Goal: Task Accomplishment & Management: Complete application form

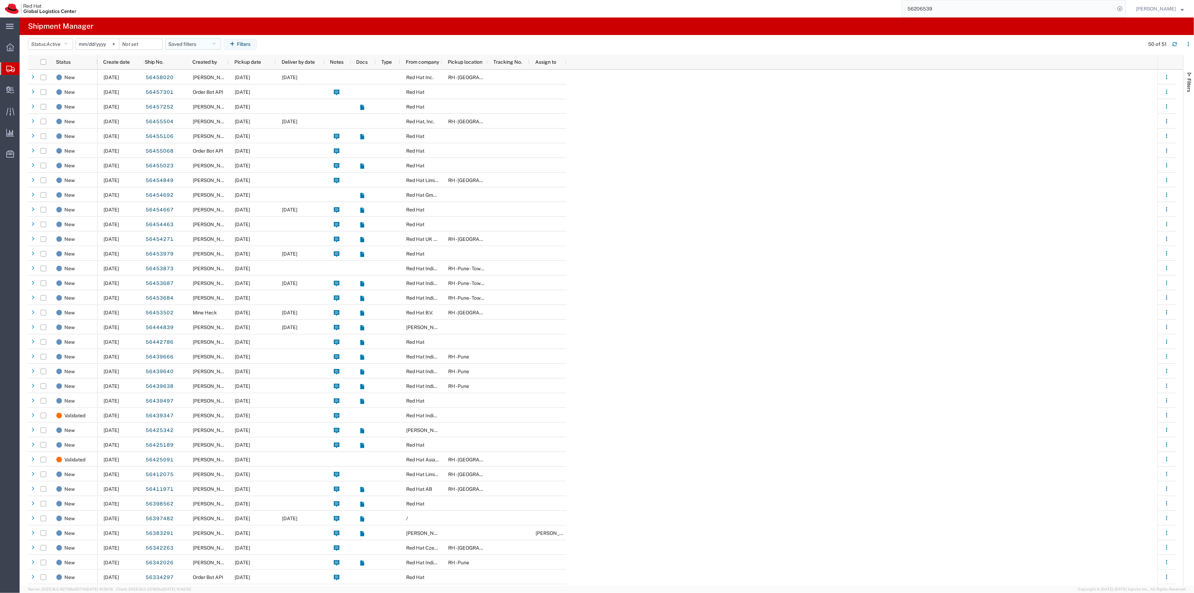
click at [190, 41] on button "Saved filters" at bounding box center [193, 43] width 56 height 11
click at [194, 77] on span "New filter save" at bounding box center [212, 74] width 92 height 13
type input "2022-06-27"
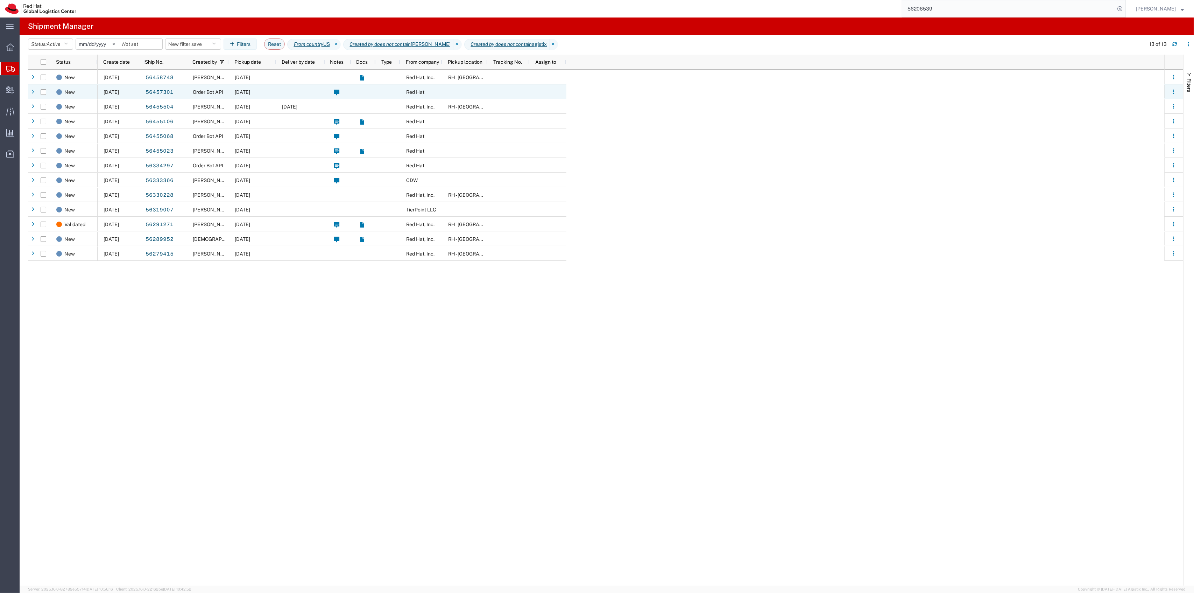
click at [269, 94] on div "[DATE]" at bounding box center [252, 91] width 47 height 15
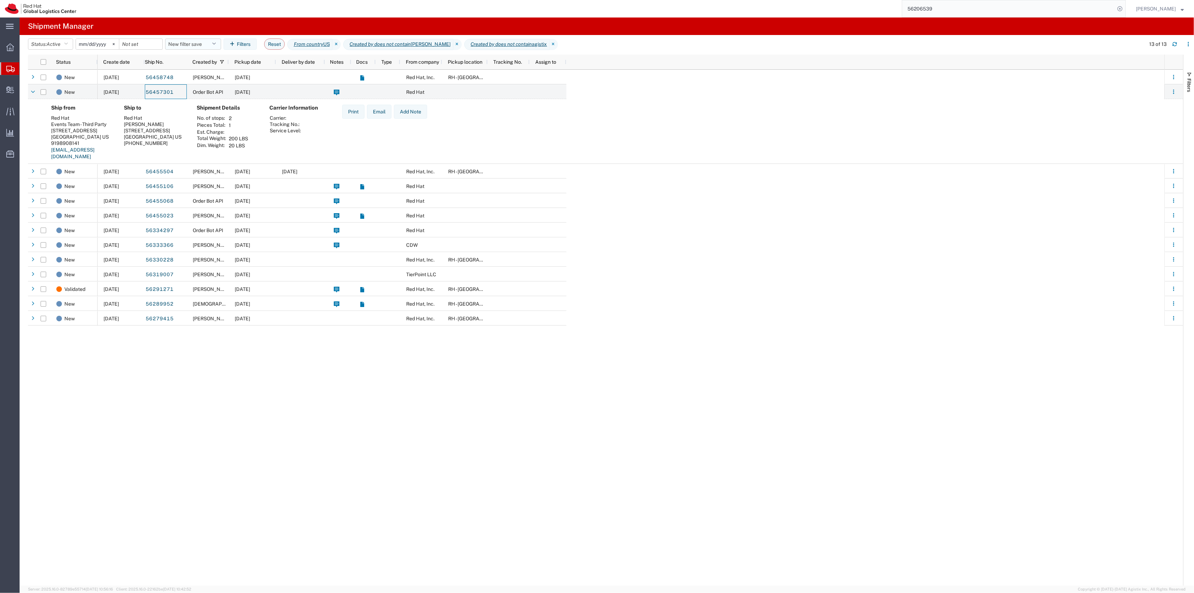
click at [203, 41] on button "New filter save" at bounding box center [193, 43] width 56 height 11
click at [204, 71] on span "New filter save" at bounding box center [212, 74] width 92 height 13
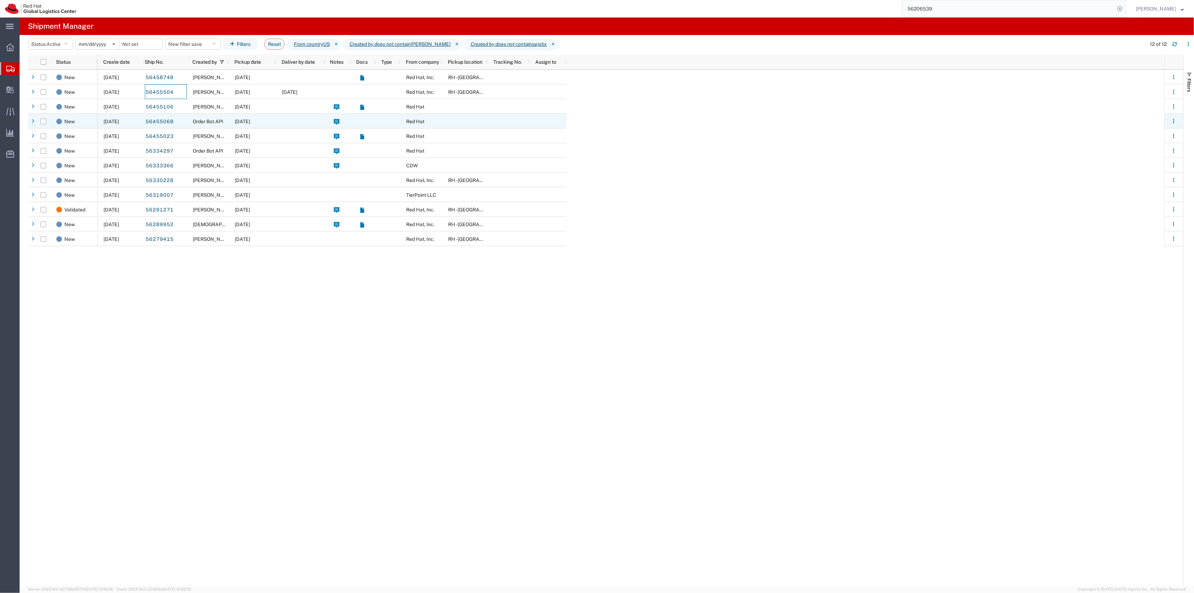
click at [272, 124] on div "[DATE]" at bounding box center [252, 121] width 47 height 15
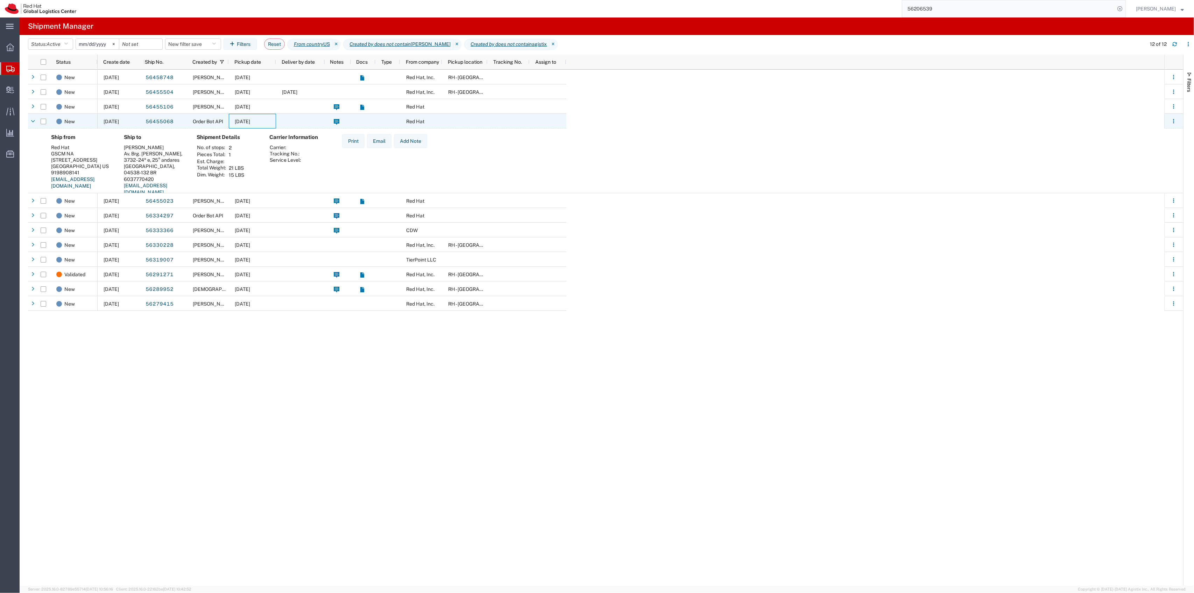
click at [274, 123] on div "[DATE]" at bounding box center [252, 121] width 47 height 15
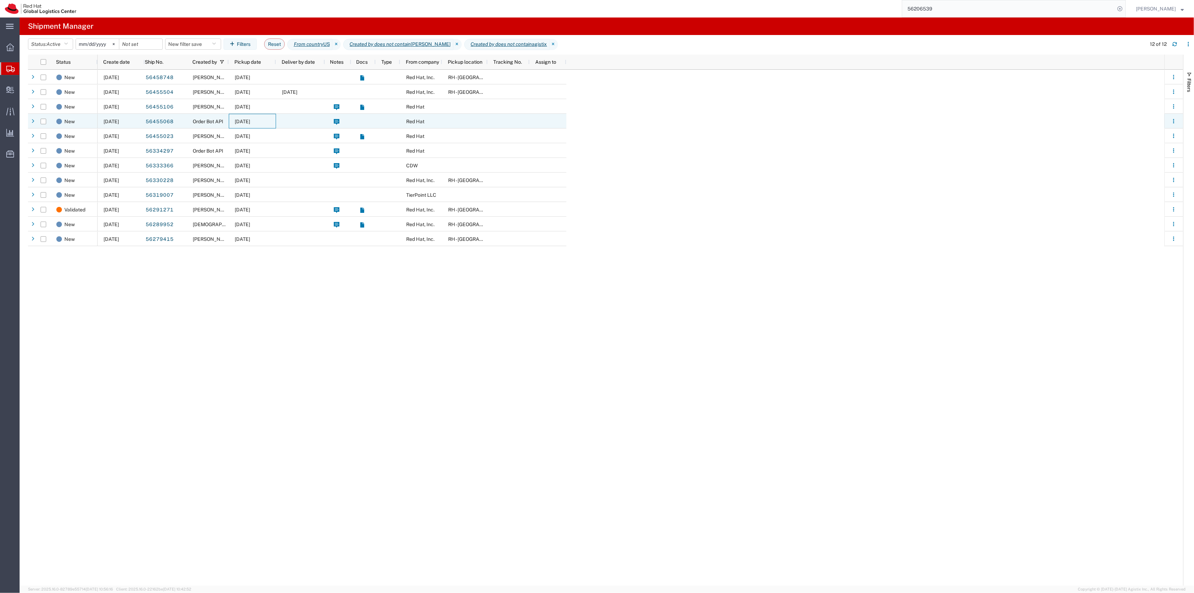
click at [274, 123] on div "[DATE]" at bounding box center [252, 121] width 47 height 15
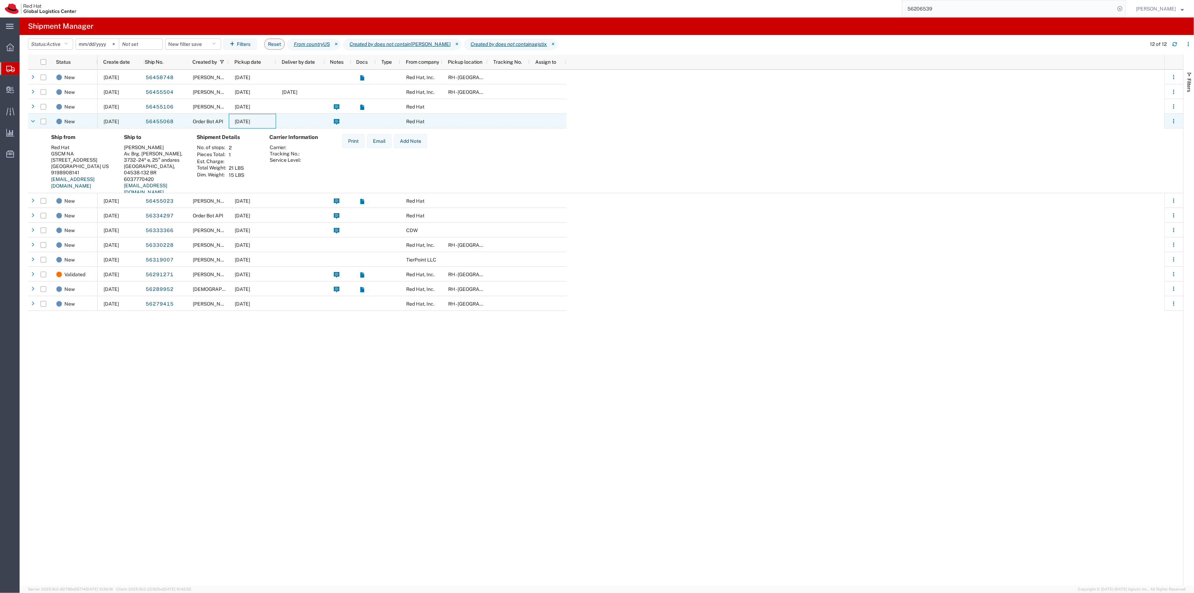
click at [274, 123] on div "[DATE]" at bounding box center [252, 121] width 47 height 15
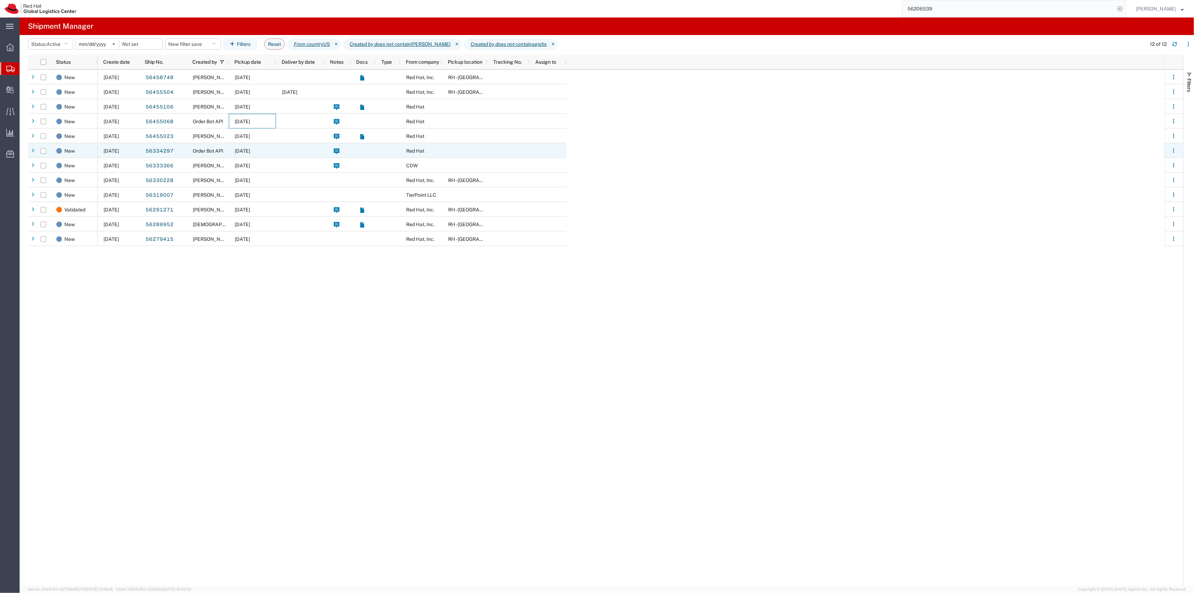
click at [272, 146] on div "07/31/2025" at bounding box center [252, 150] width 47 height 15
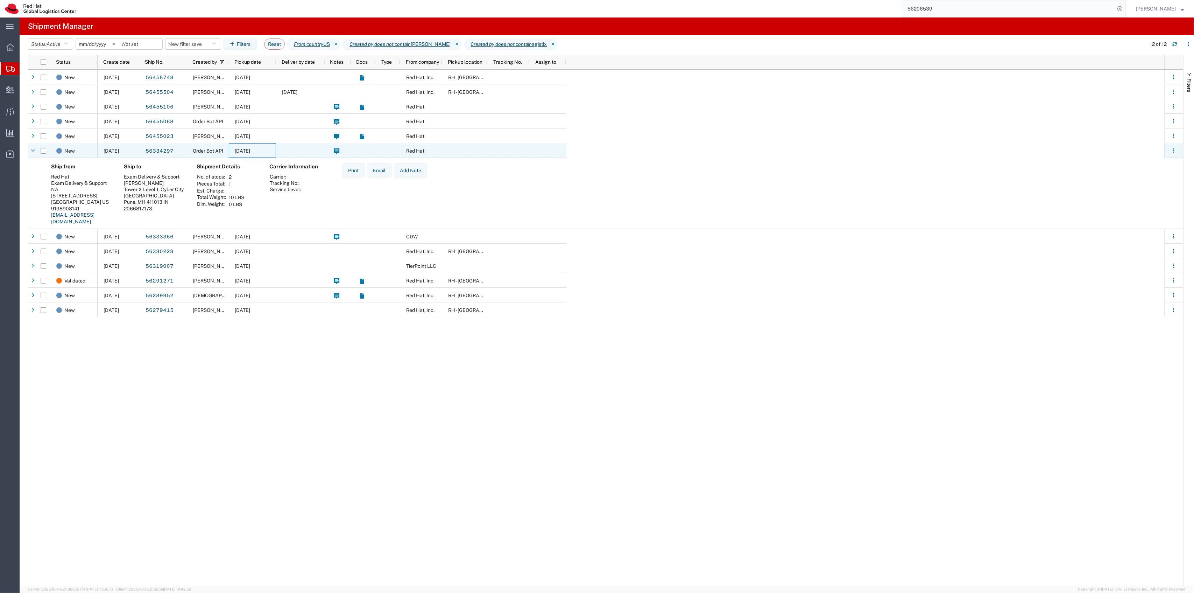
click at [272, 146] on div "07/31/2025" at bounding box center [252, 150] width 47 height 15
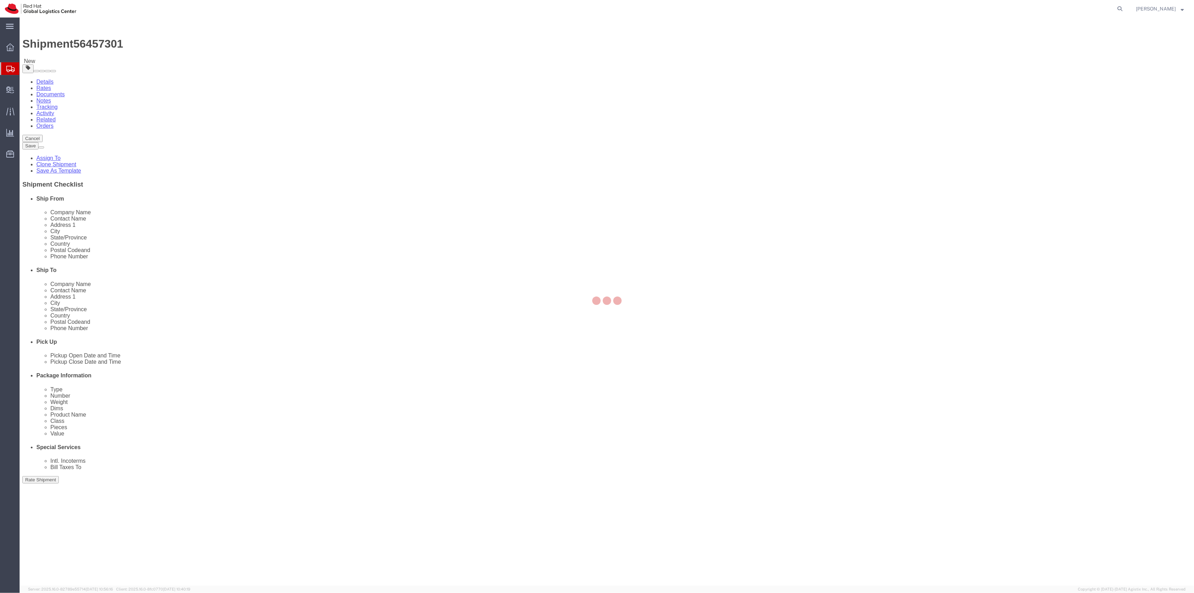
select select
drag, startPoint x: 714, startPoint y: 148, endPoint x: 729, endPoint y: 148, distance: 15.4
click input "[PERSON_NAME]"
type input "[PERSON_NAME]"
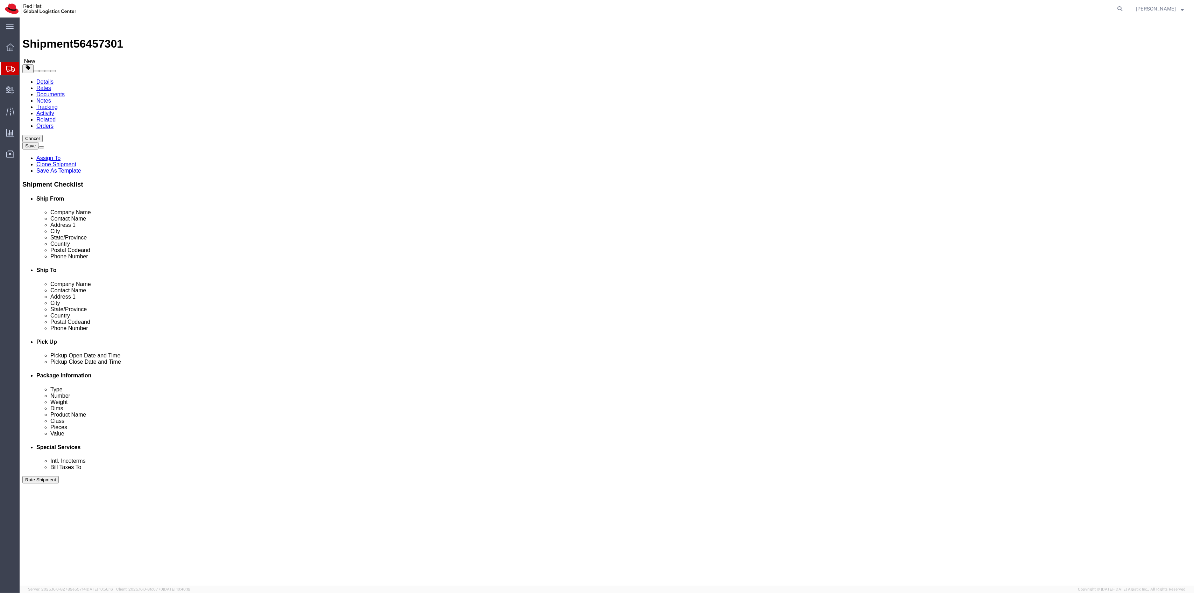
click div "Location My Profile Location [GEOGRAPHIC_DATA] - [GEOGRAPHIC_DATA] - [GEOGRAPHI…"
click input "text"
paste input "[PERSON_NAME][EMAIL_ADDRESS][DOMAIN_NAME]"
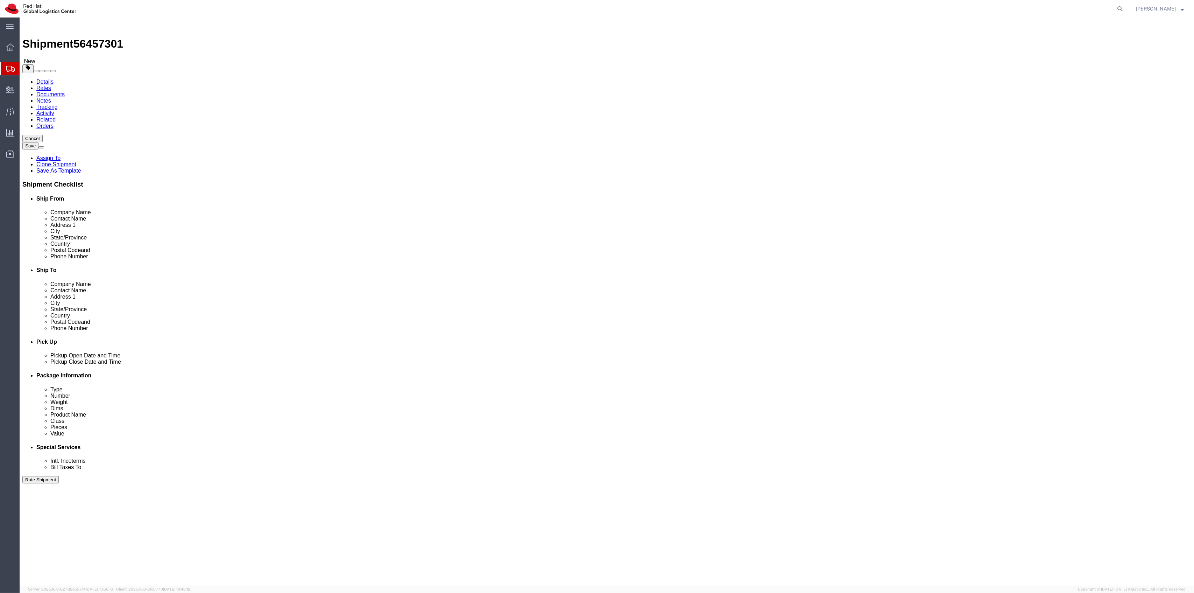
type input "[PERSON_NAME][EMAIL_ADDRESS][DOMAIN_NAME]"
drag, startPoint x: 751, startPoint y: 236, endPoint x: 700, endPoint y: 232, distance: 50.5
click div "Location My Profile Location [GEOGRAPHIC_DATA] - [GEOGRAPHIC_DATA] - [GEOGRAPHI…"
paste input "443.310.3265"
click input "443.310.3265"
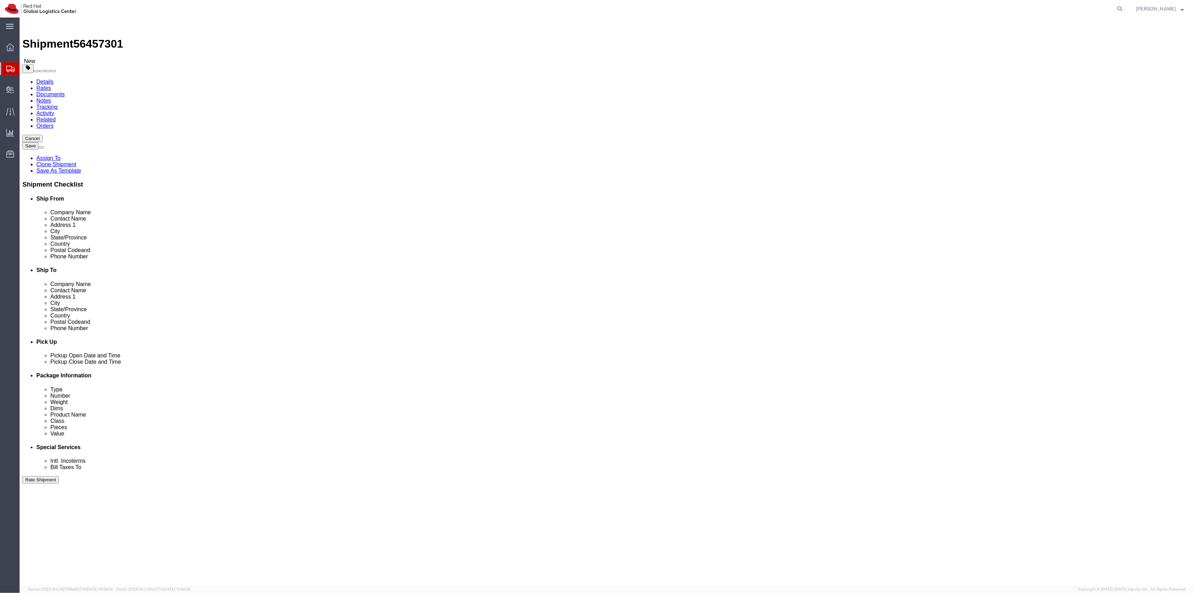
type input "4433103265"
click icon
click dd "200.00 USD"
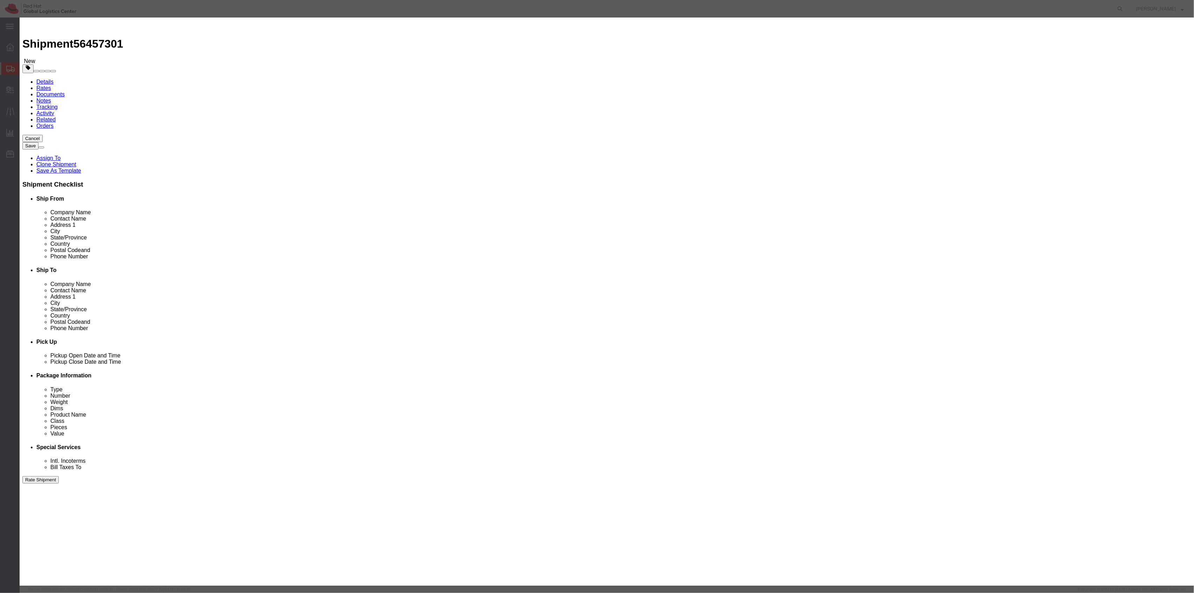
click div
drag, startPoint x: 489, startPoint y: 68, endPoint x: 439, endPoint y: 64, distance: 49.5
click div "Pieces 200.00 Select Bag Barrels 100Board Feet Bottle Box Blister Pack Carats C…"
type input "150"
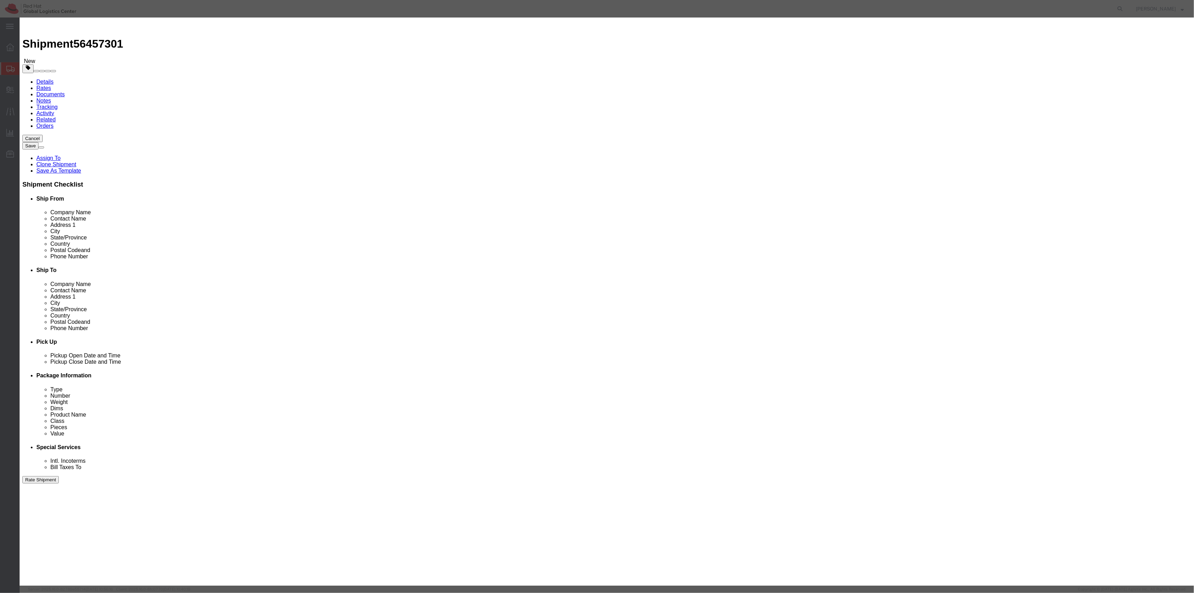
click div "Save & Add Another Save & Close Close"
click button "Save & Close"
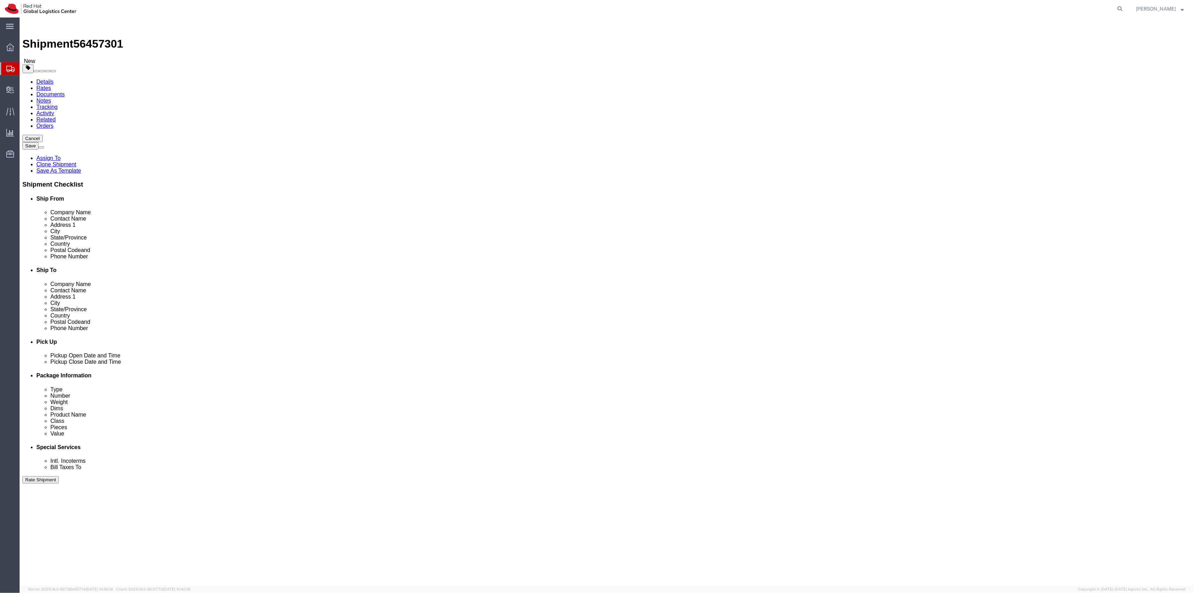
click link "Add Package"
click select "Select Case(s) Crate(s) Envelope Large Box Medium Box PAK Skid(s) Small Box Sma…"
select select "YRPK"
click select "Select Case(s) Crate(s) Envelope Large Box Medium Box PAK Skid(s) Small Box Sma…"
click input "text"
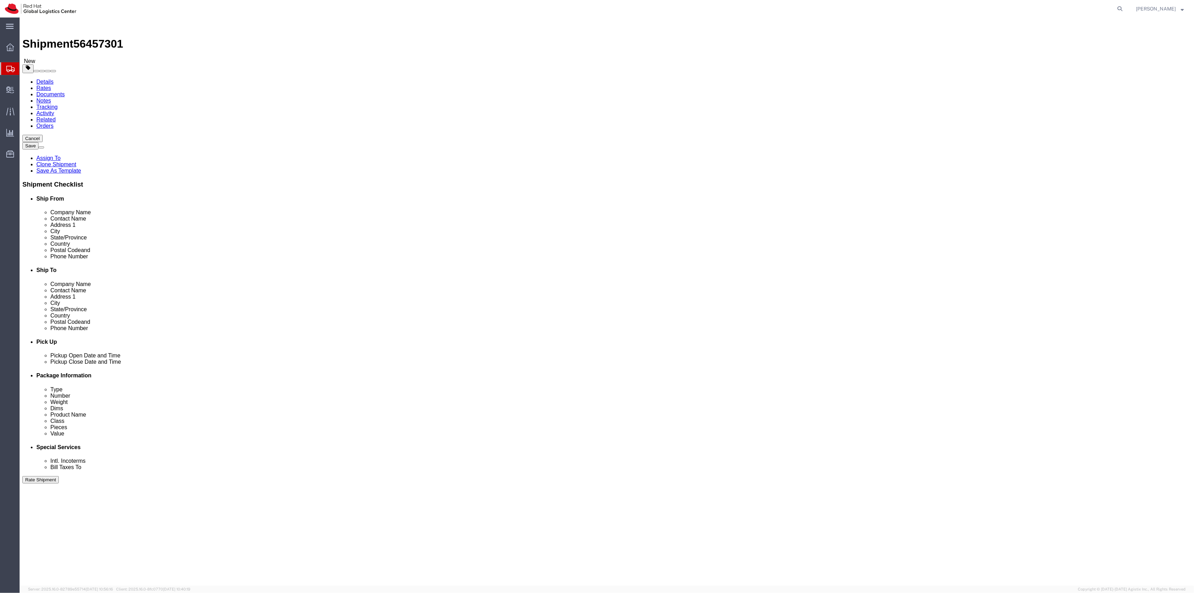
type input "14"
type input "10"
drag, startPoint x: 721, startPoint y: 166, endPoint x: 666, endPoint y: 148, distance: 58.0
click div "Package Type Select Case(s) Crate(s) Envelope Large Box Medium Box PAK Skid(s) …"
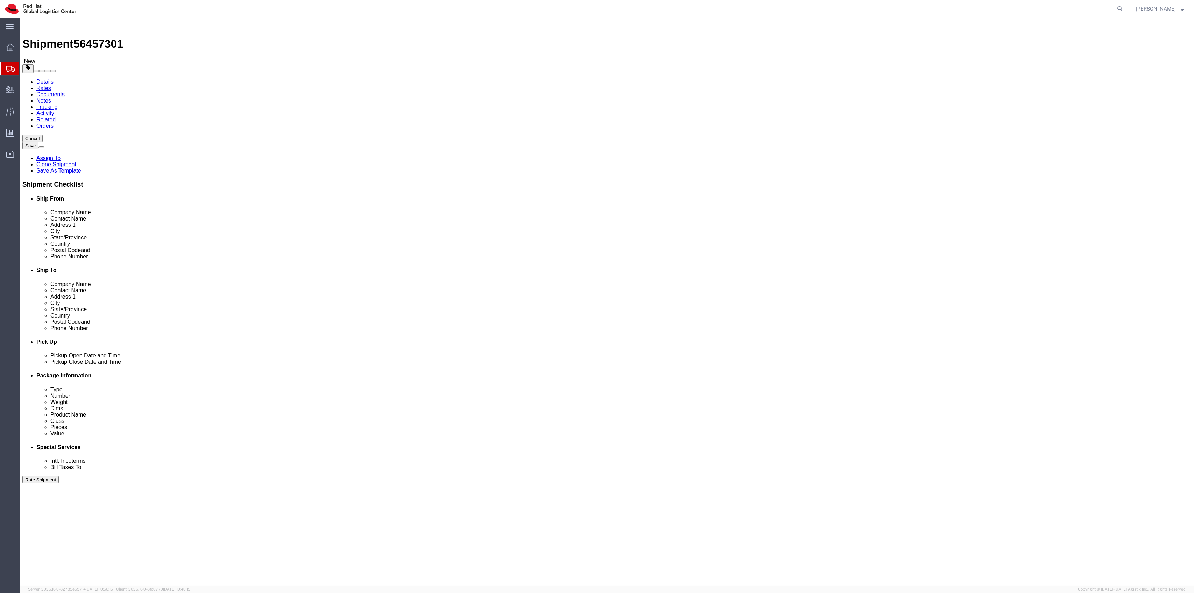
type input "16"
drag, startPoint x: 200, startPoint y: 162, endPoint x: 146, endPoint y: 153, distance: 55.4
click div "Package Type Select Case(s) Crate(s) Envelope Large Box Medium Box PAK Skid(s) …"
type input "32"
click link "Shipment Information"
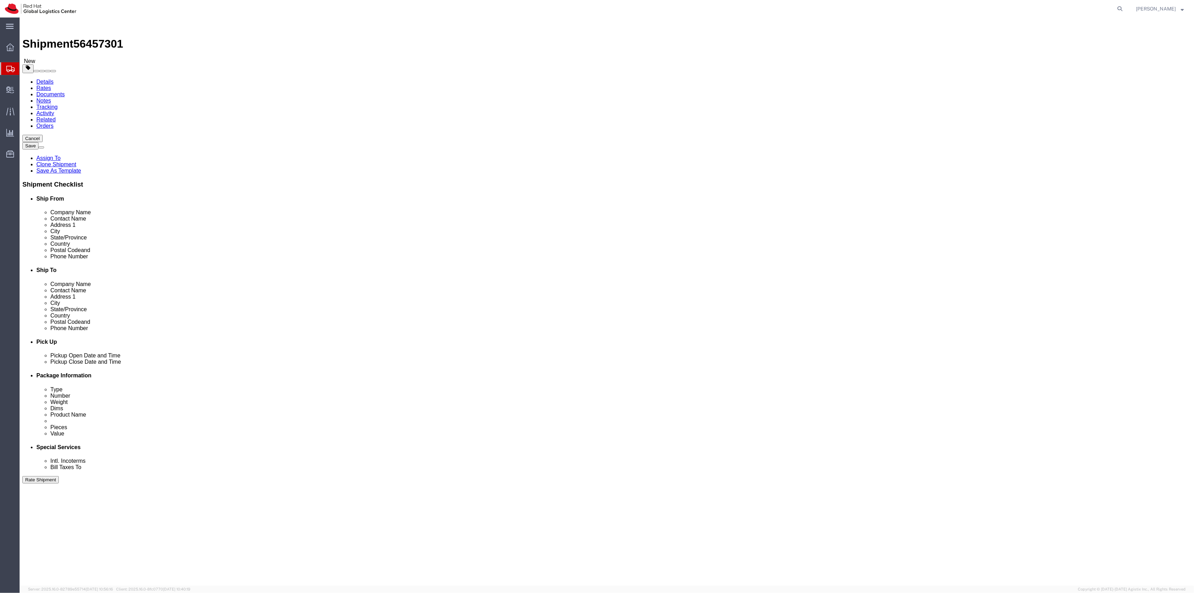
click icon
select select
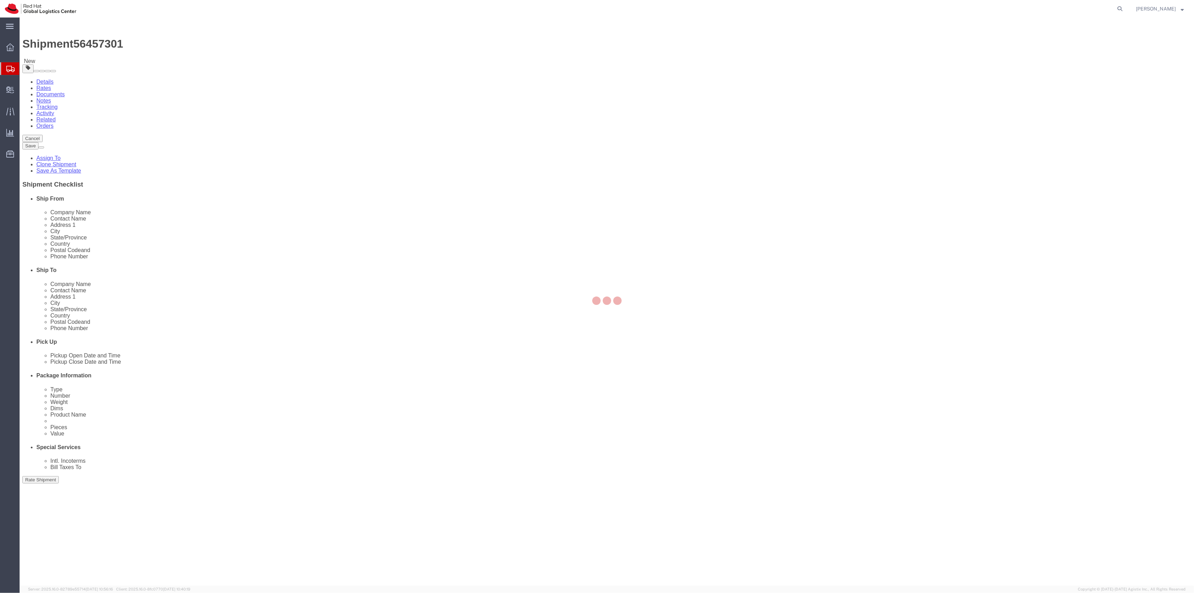
select select "COSTCENTER"
type input "512"
click link "Package Information"
click link "Add Content"
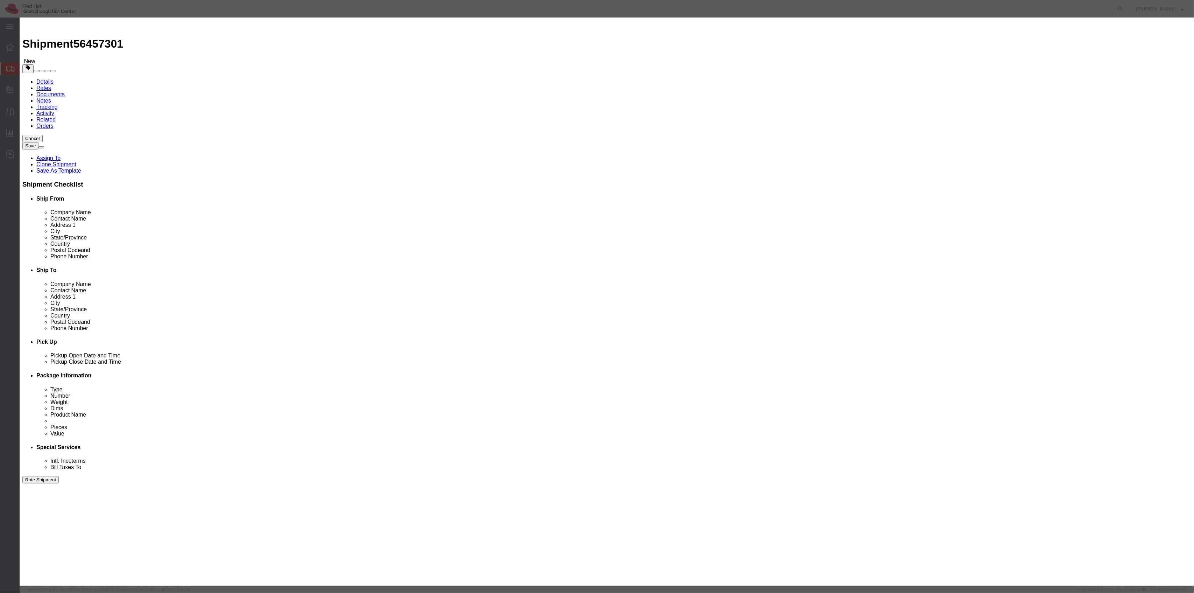
click input "text"
type input "Rh Scarfs"
type input "50"
click button "Save & Close"
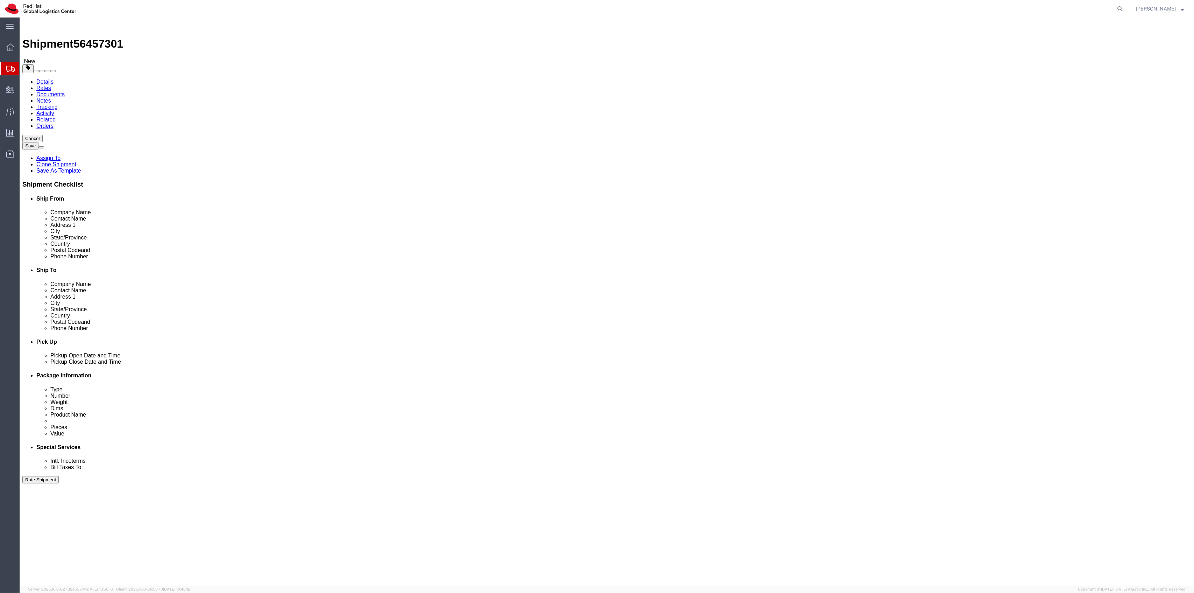
click button "Rate Shipment"
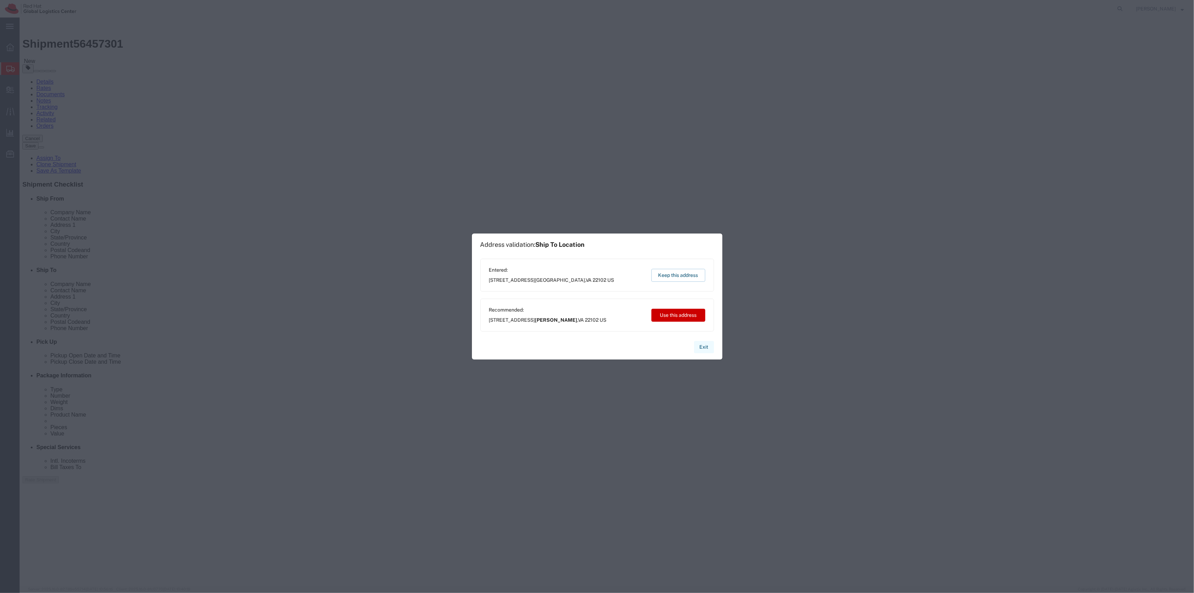
click at [705, 350] on button "Exit" at bounding box center [704, 347] width 20 height 12
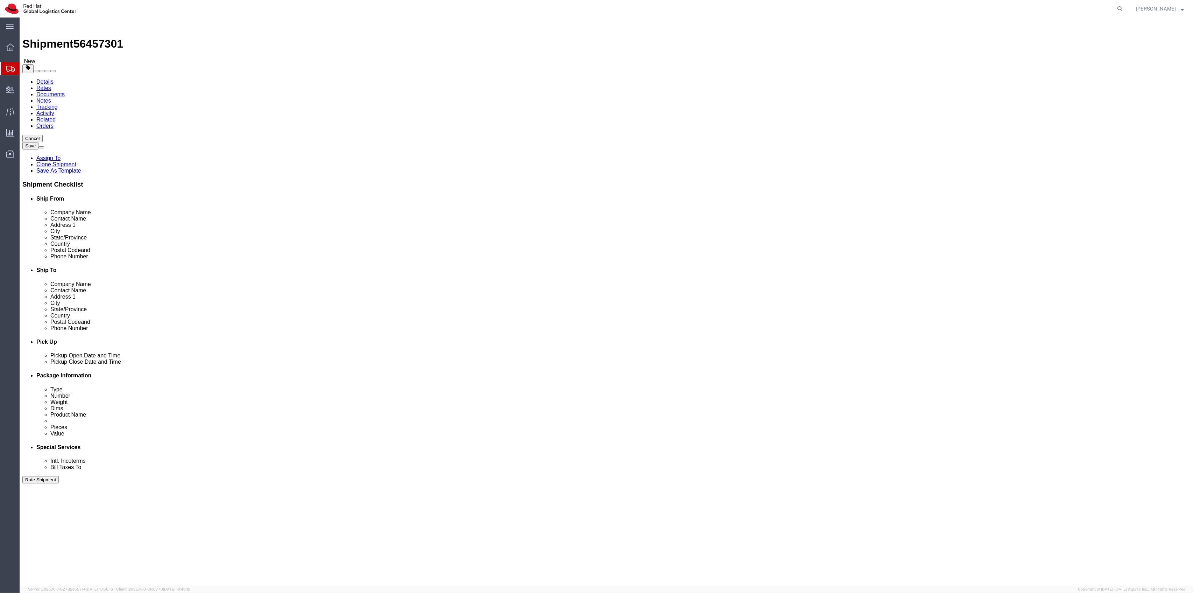
click div "Shipment Information Package Information Special Services"
click link "Shipment Information"
type input "tys"
drag, startPoint x: 724, startPoint y: 129, endPoint x: 775, endPoint y: 146, distance: 52.9
select select "38038"
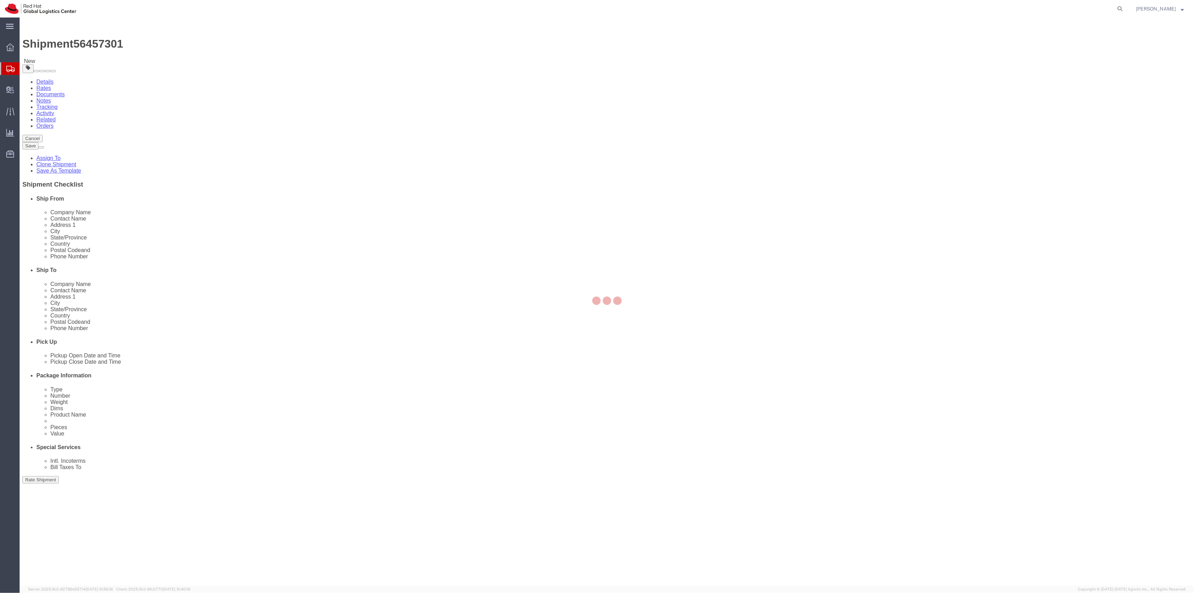
select select "VA"
click input "[PERSON_NAME]"
drag, startPoint x: 767, startPoint y: 236, endPoint x: 644, endPoint y: 236, distance: 122.8
click div "Phone Number [PHONE_NUMBER]"
paste input "4433103265"
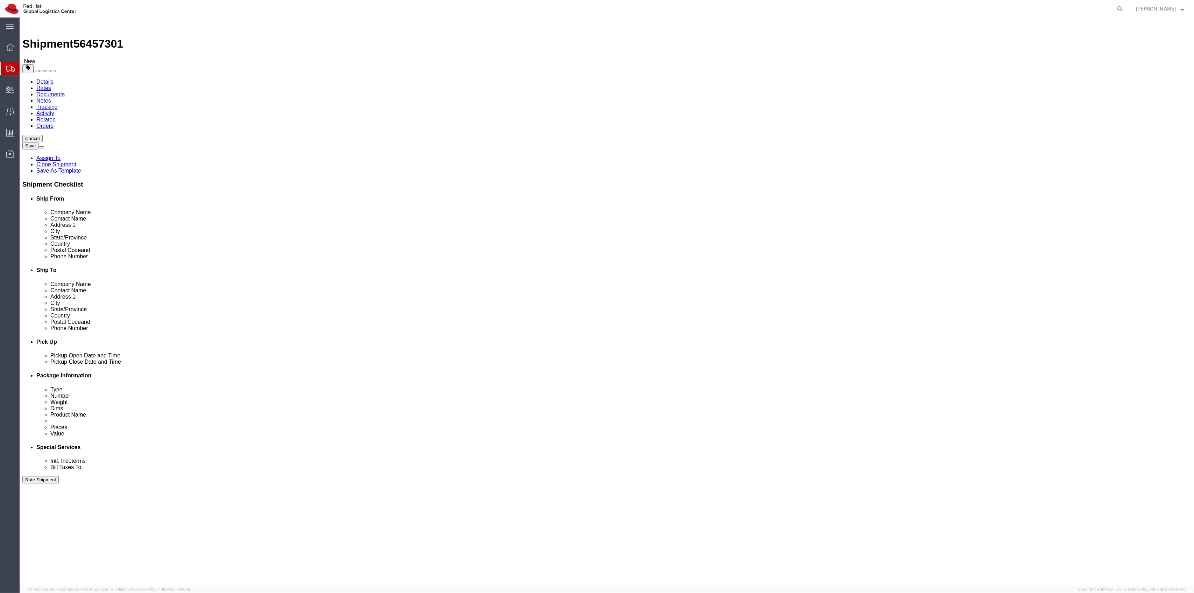
type input "4433103265"
click input "[PERSON_NAME][EMAIL_ADDRESS][DOMAIN_NAME]"
paste input "[PERSON_NAME][EMAIL_ADDRESS][DOMAIN_NAME]"
type input "[PERSON_NAME][EMAIL_ADDRESS][DOMAIN_NAME]"
click input "text"
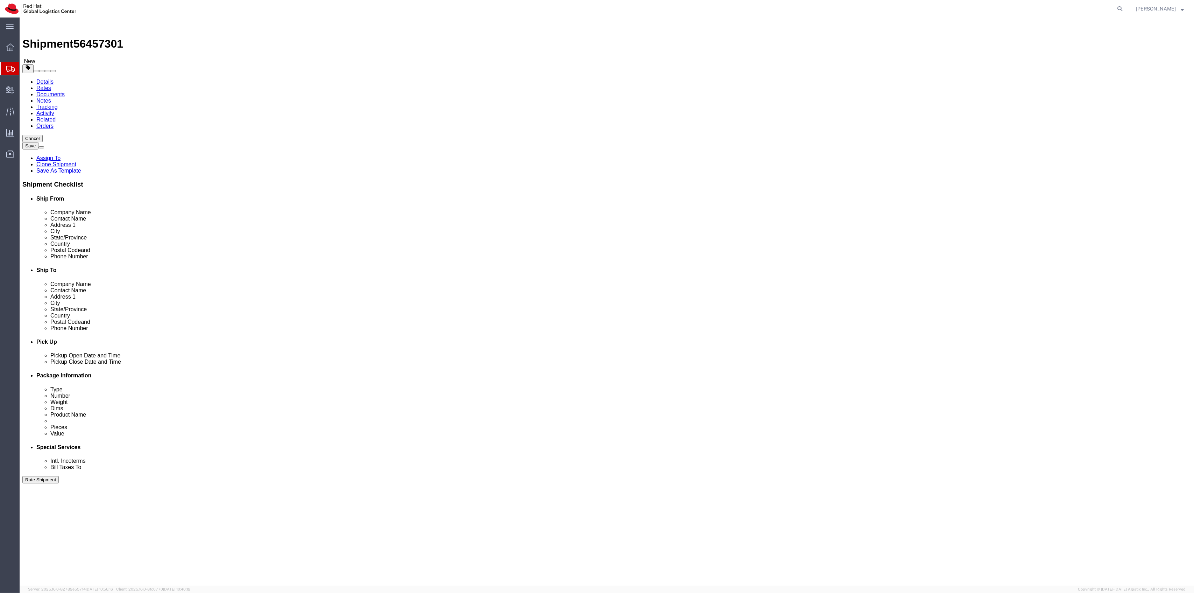
paste input "[PERSON_NAME]"
type input "[PERSON_NAME]"
click div "Address 2"
click button "Rate Shipment"
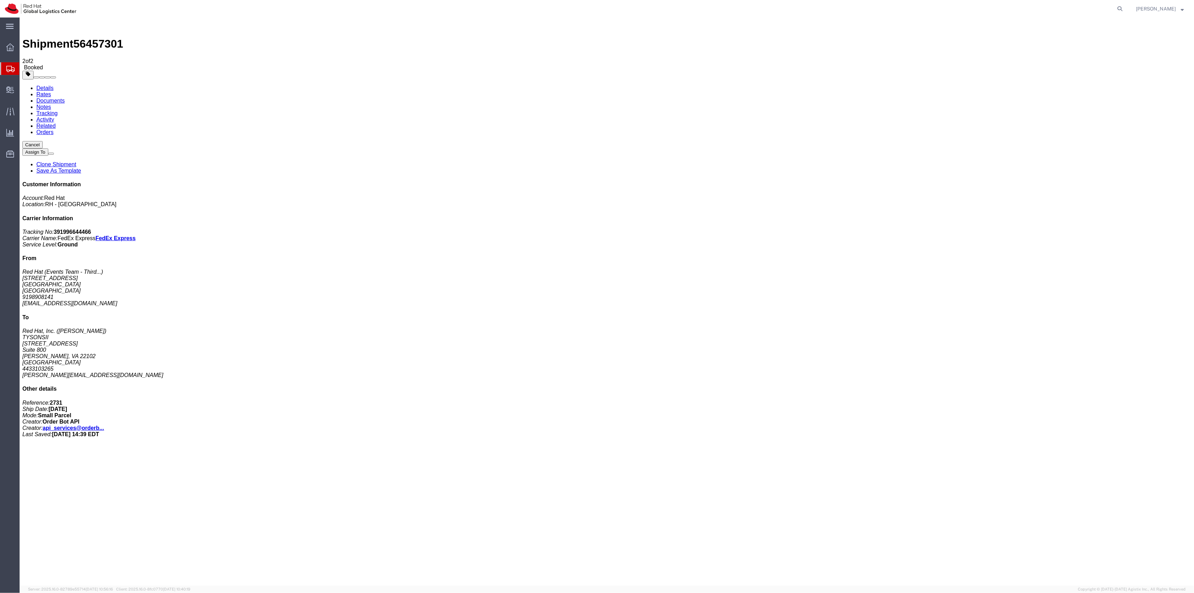
drag, startPoint x: 634, startPoint y: 98, endPoint x: 1085, endPoint y: 150, distance: 454.2
